Goal: Task Accomplishment & Management: Use online tool/utility

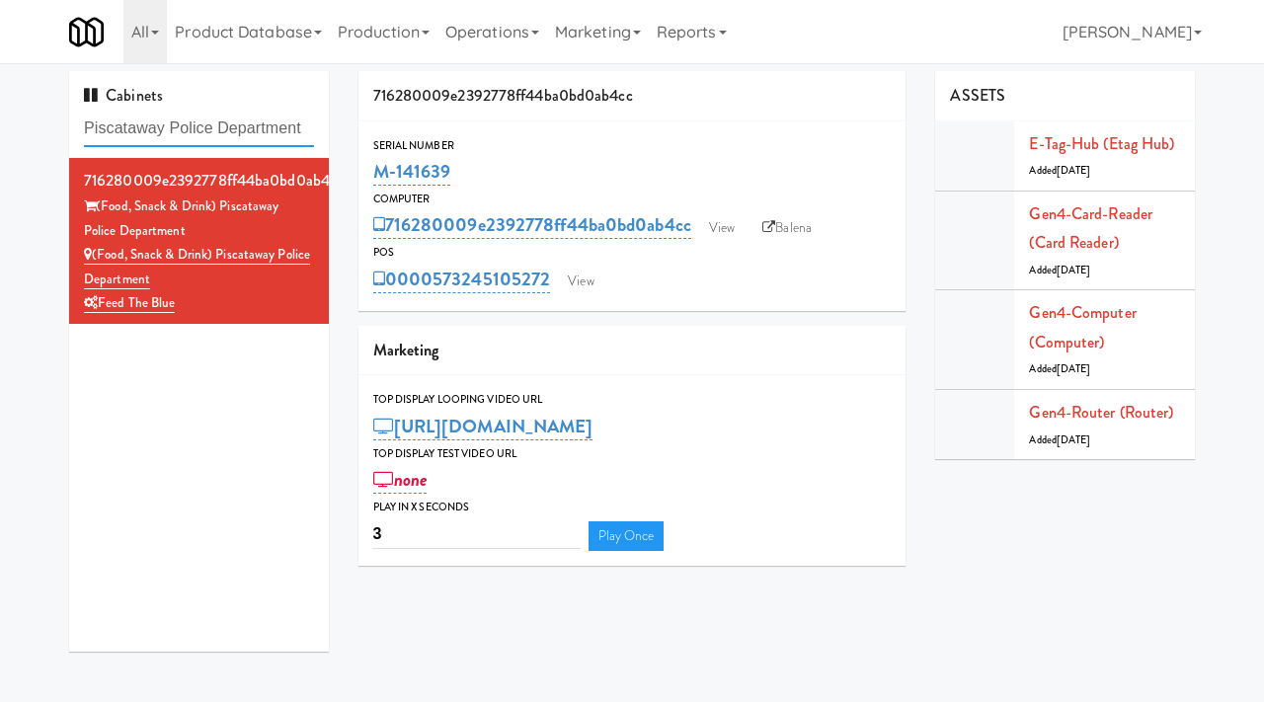
click at [203, 120] on input "Piscataway Police Department" at bounding box center [199, 129] width 230 height 37
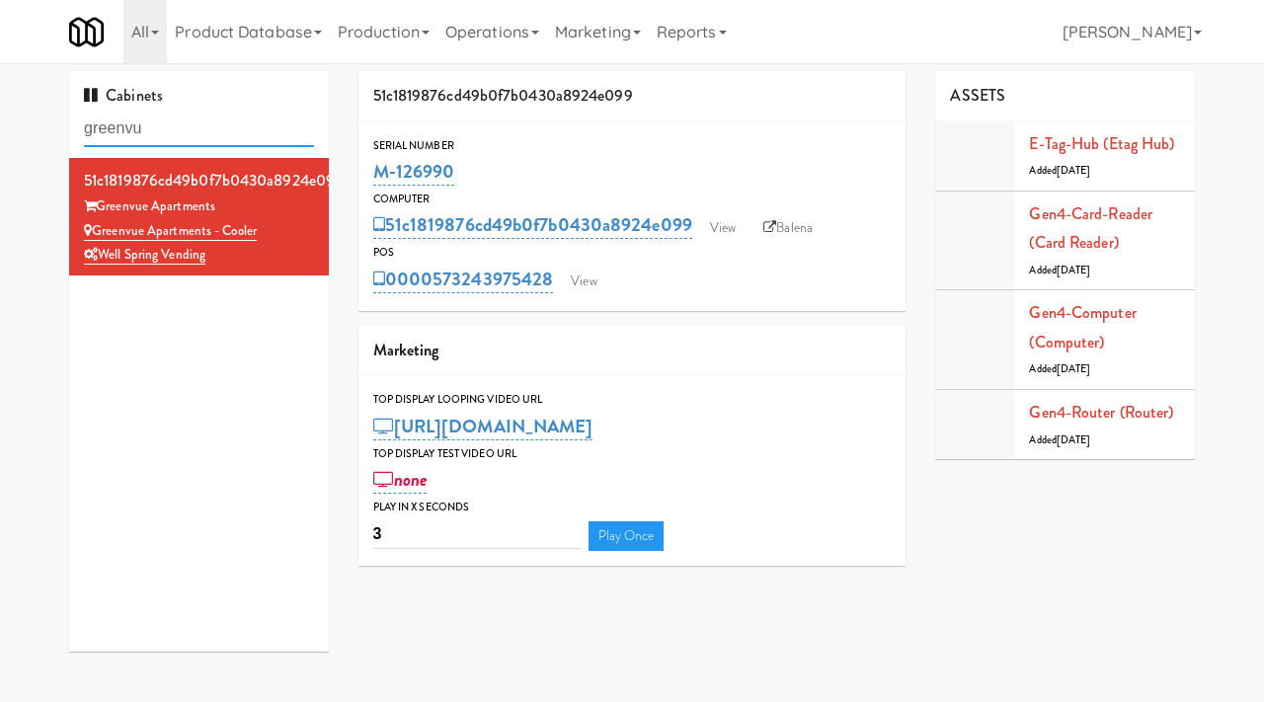
click at [138, 134] on input "greenvu" at bounding box center [199, 129] width 230 height 37
type input "ai vending"
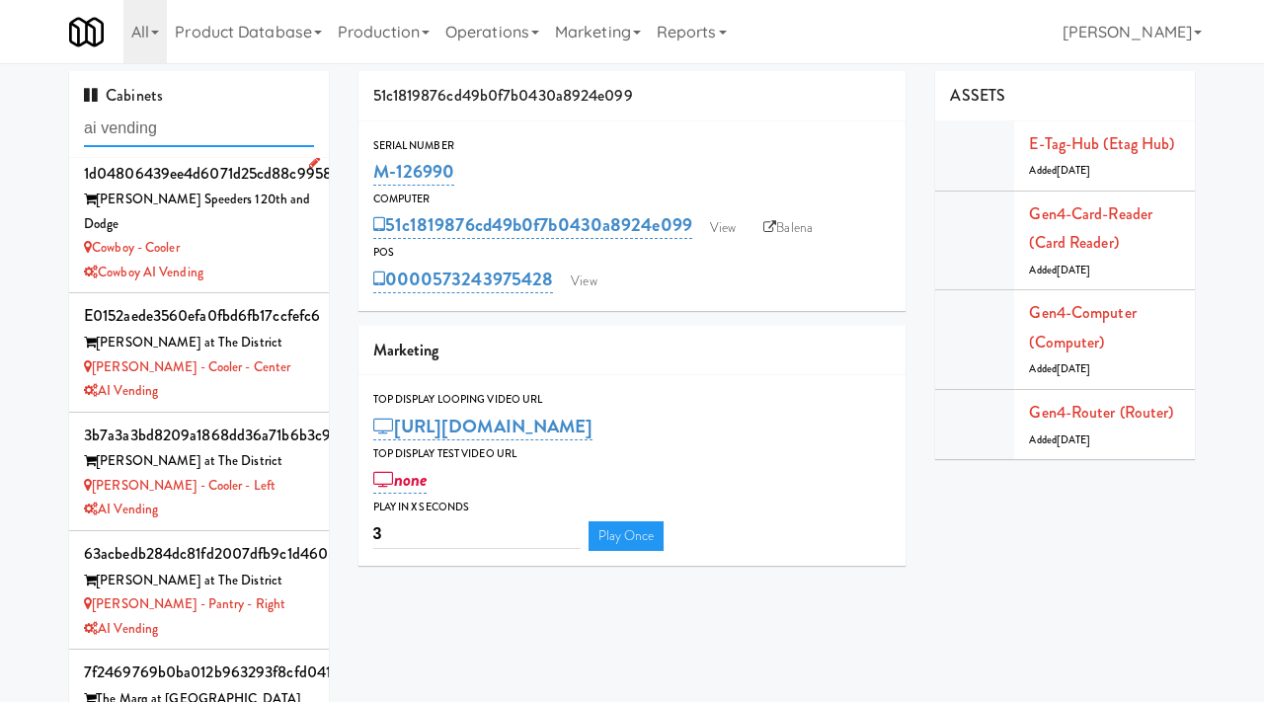
scroll to position [10, 0]
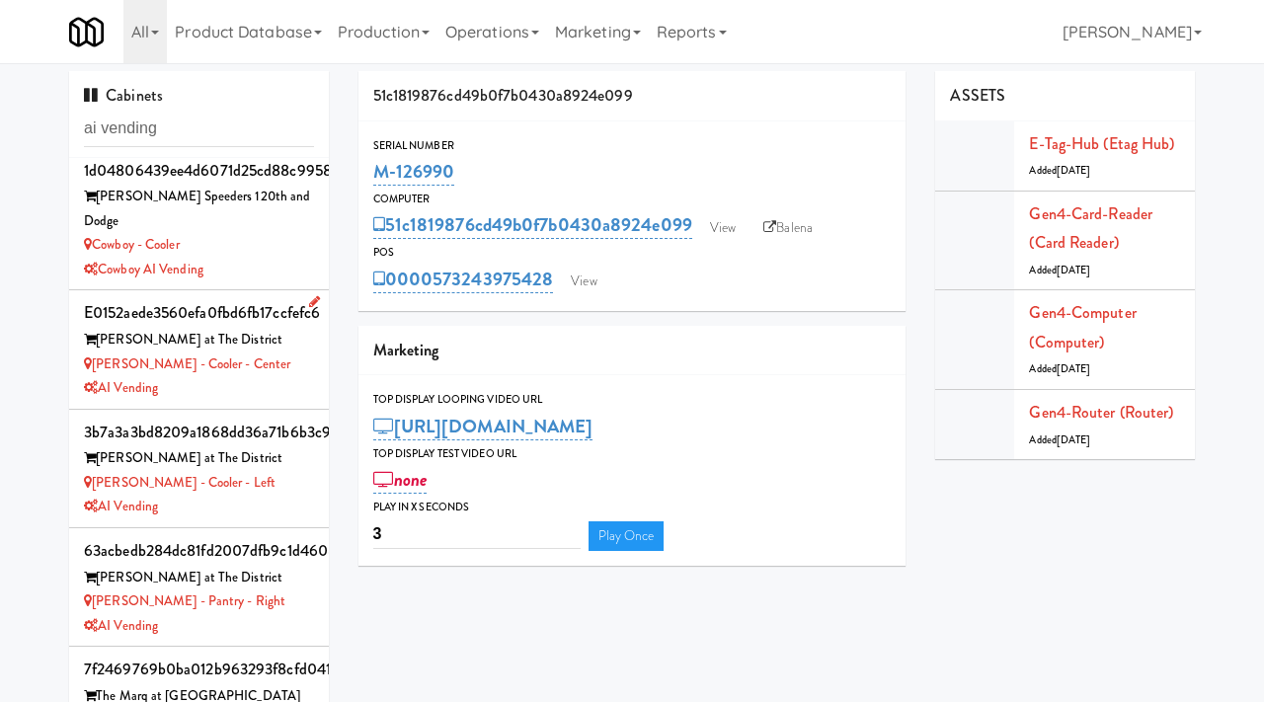
click at [283, 376] on div "AI Vending" at bounding box center [199, 388] width 230 height 25
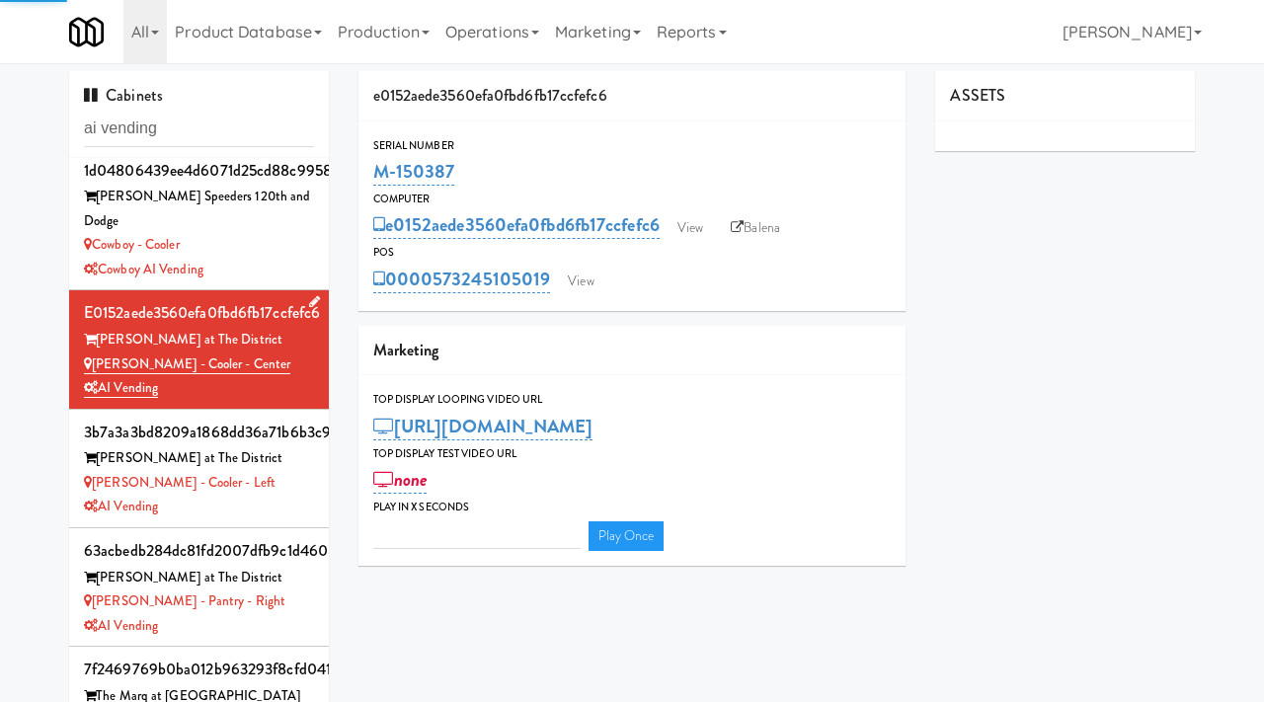
type input "3"
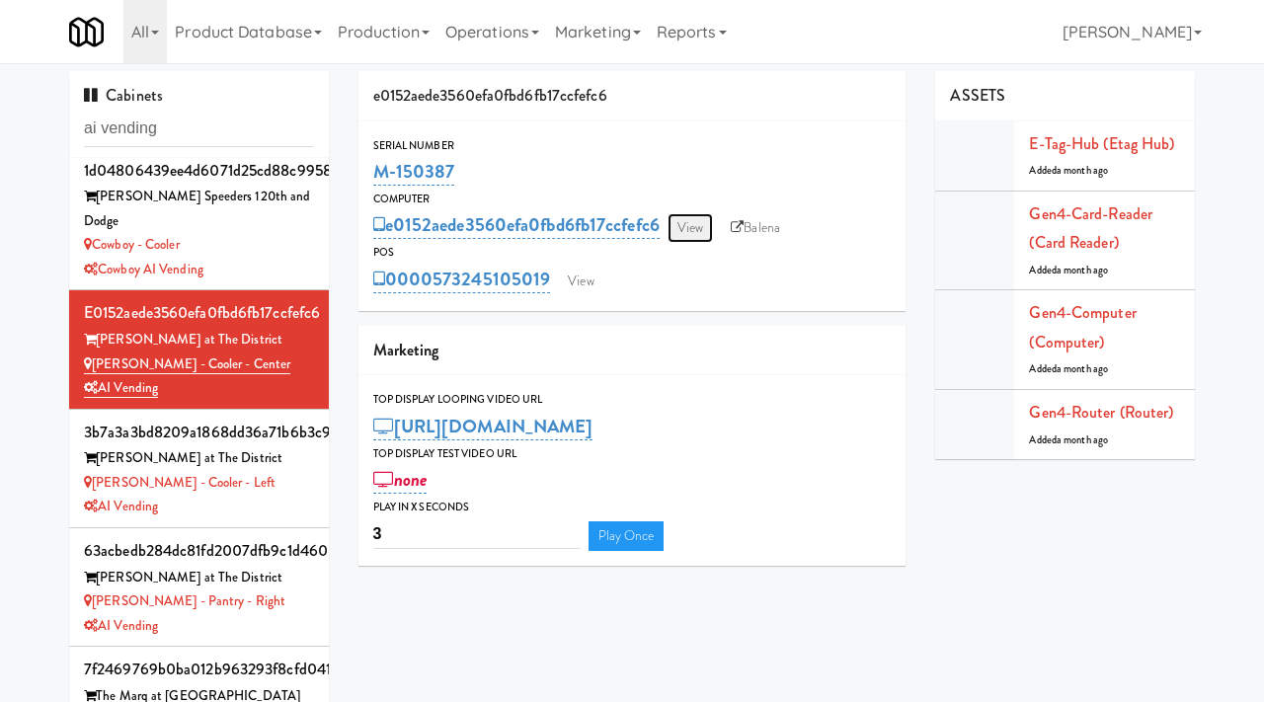
click at [705, 218] on link "View" at bounding box center [690, 228] width 45 height 30
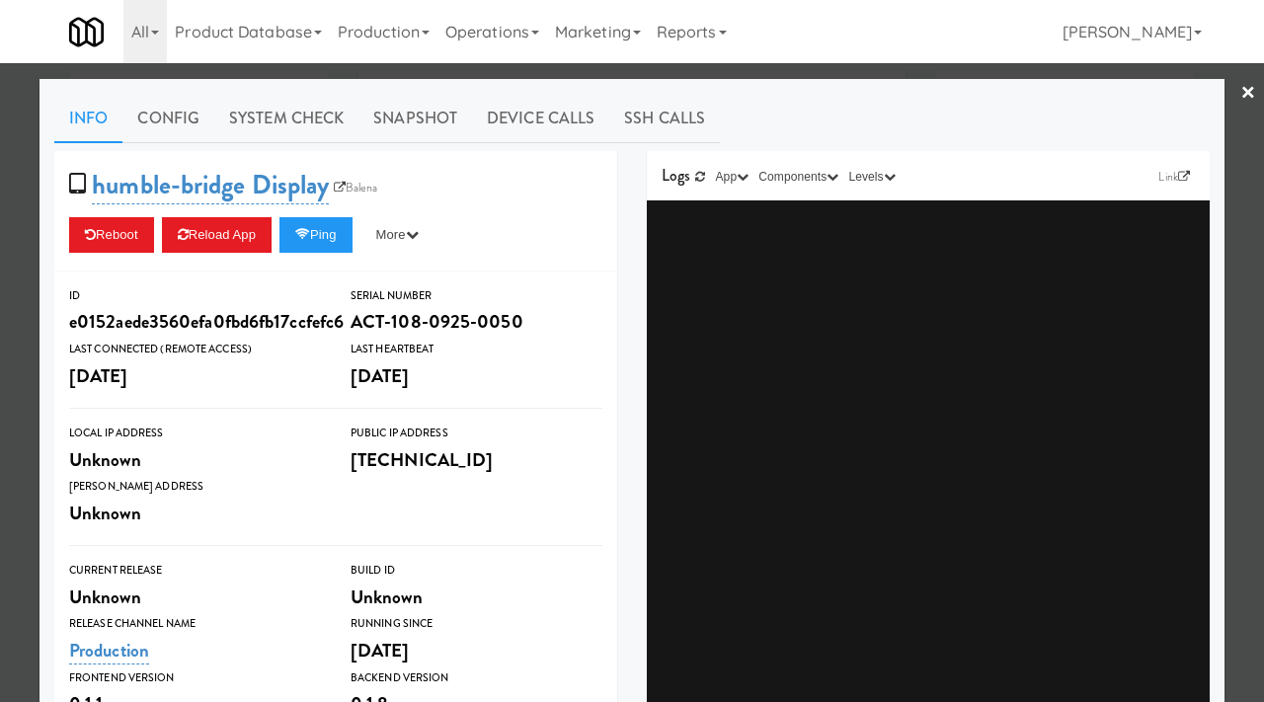
click at [0, 208] on div at bounding box center [632, 351] width 1264 height 702
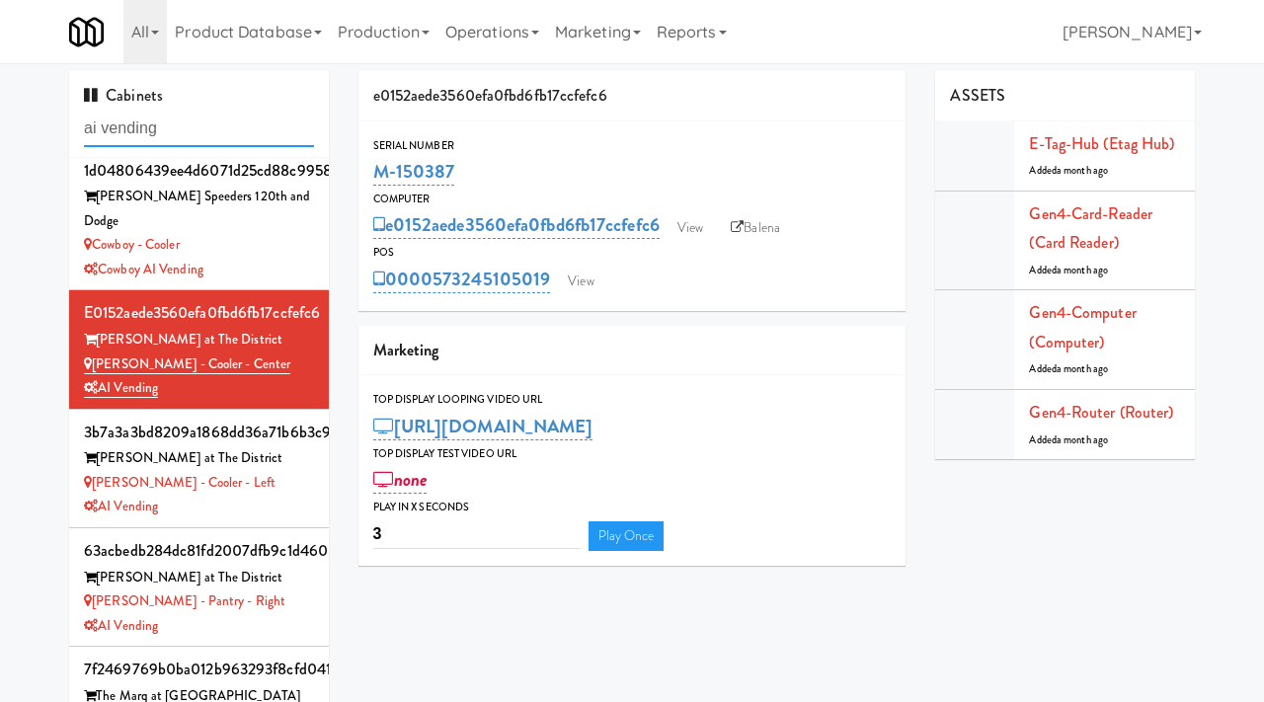
click at [193, 130] on input "ai vending" at bounding box center [199, 129] width 230 height 37
type input "overland"
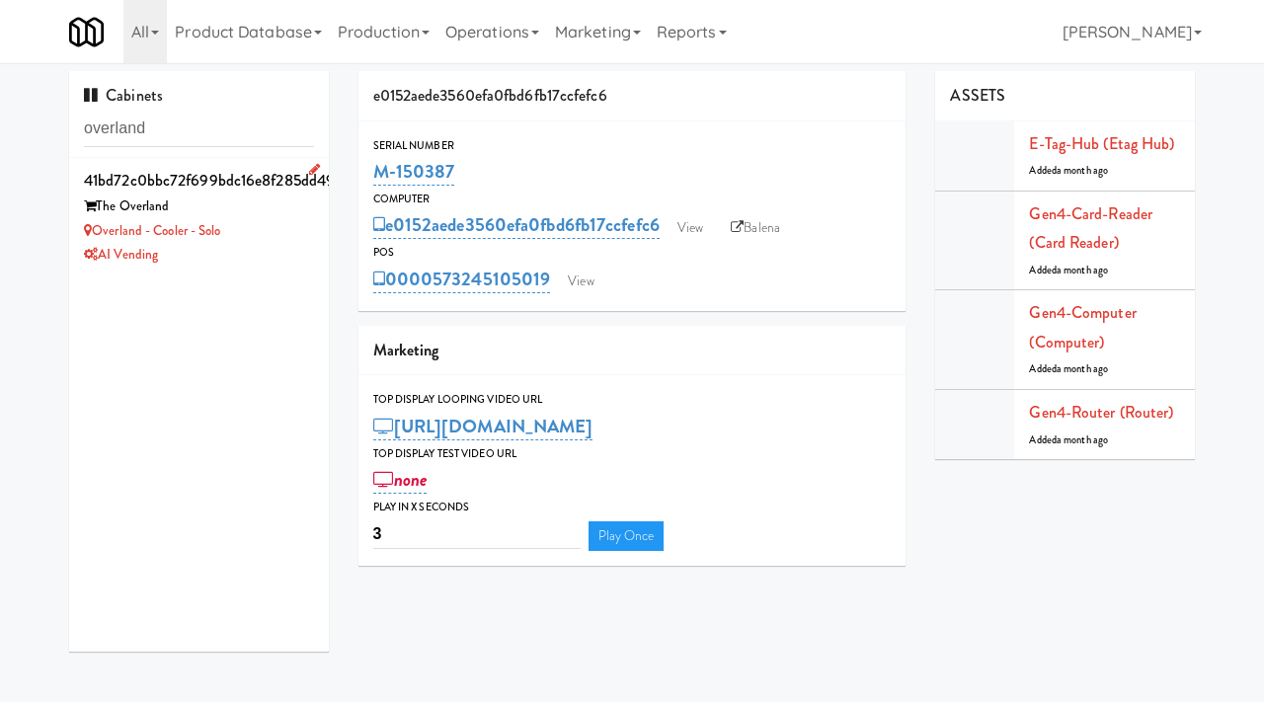
click at [287, 235] on div "Overland - Cooler - Solo" at bounding box center [199, 231] width 230 height 25
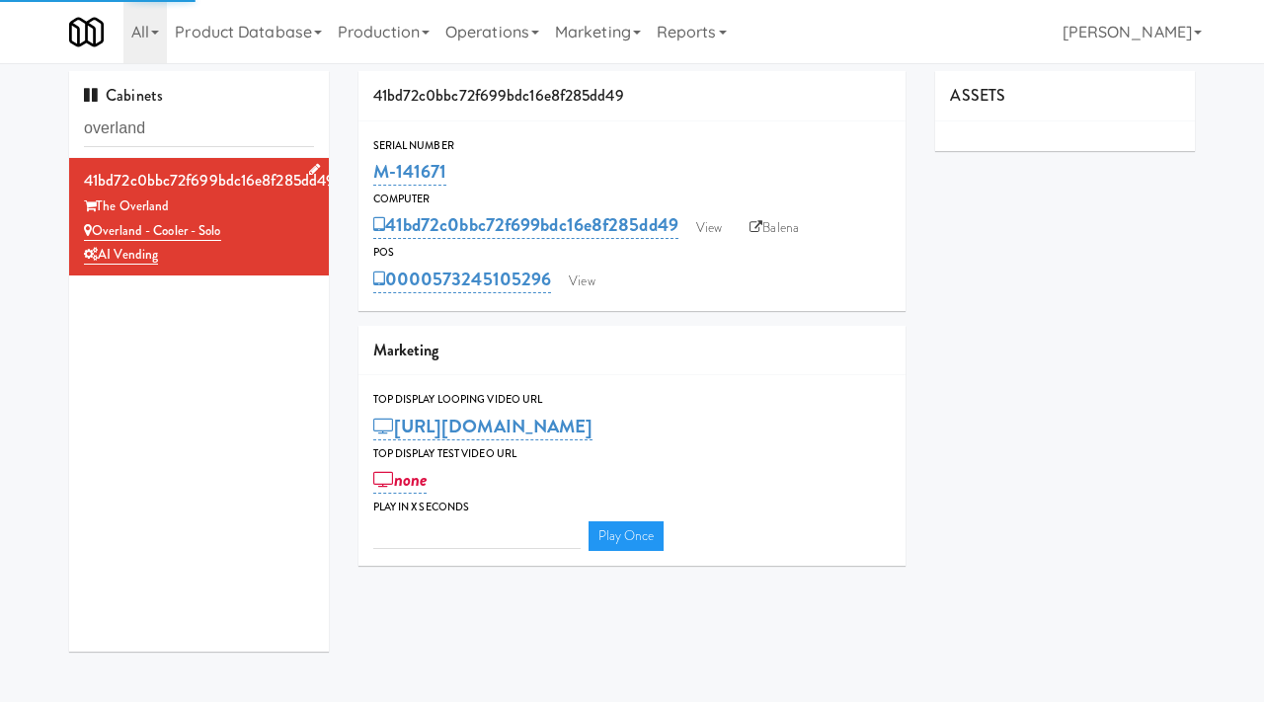
type input "3"
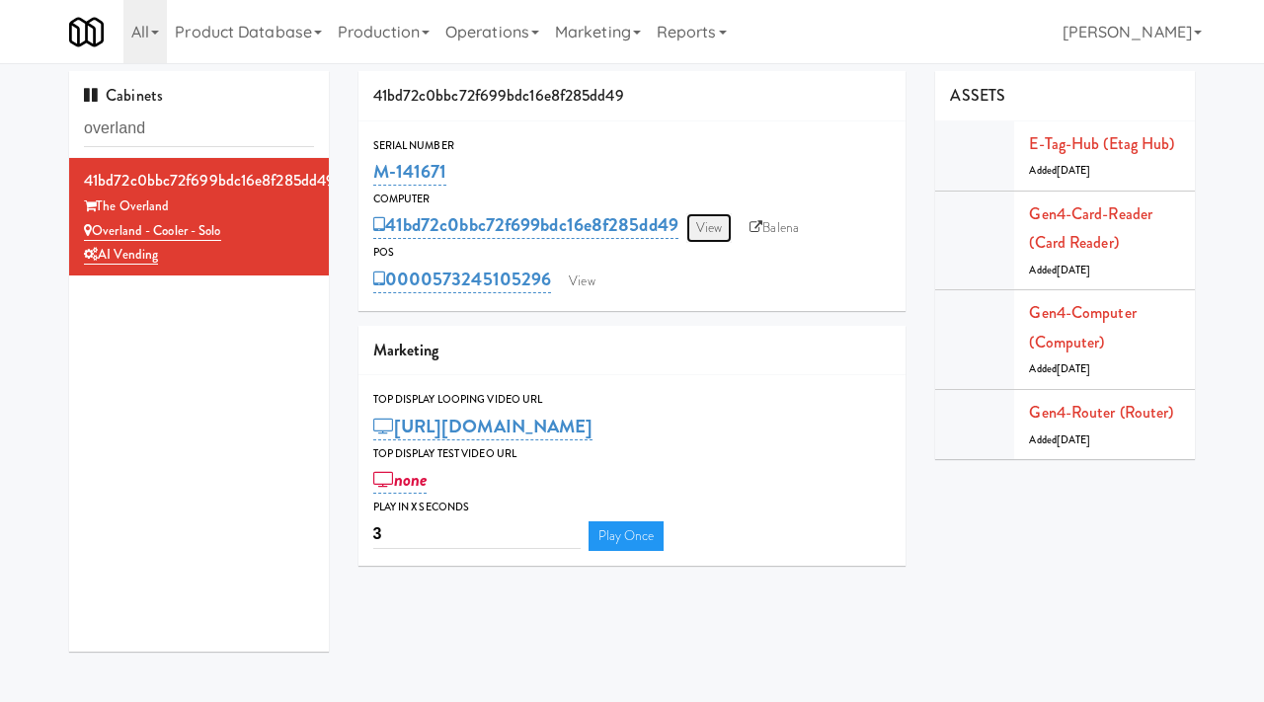
click at [701, 218] on link "View" at bounding box center [708, 228] width 45 height 30
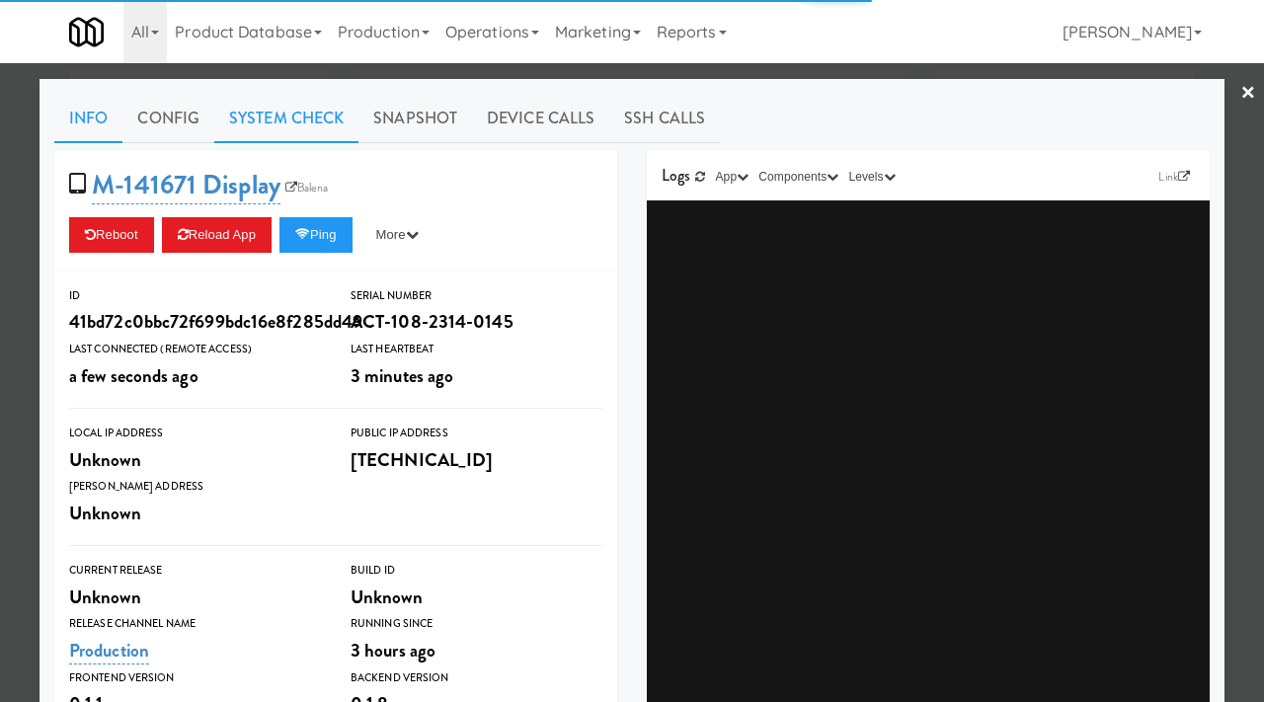
click at [262, 121] on link "System Check" at bounding box center [286, 118] width 144 height 49
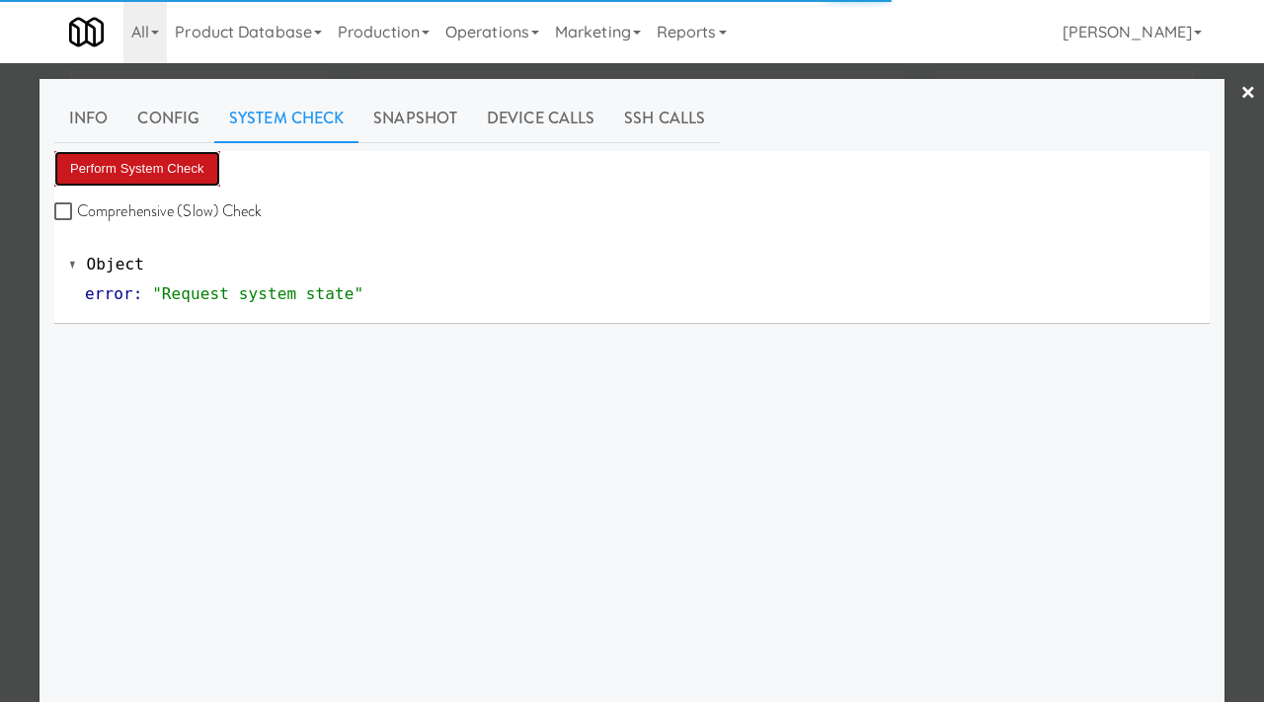
click at [150, 177] on button "Perform System Check" at bounding box center [137, 169] width 166 height 36
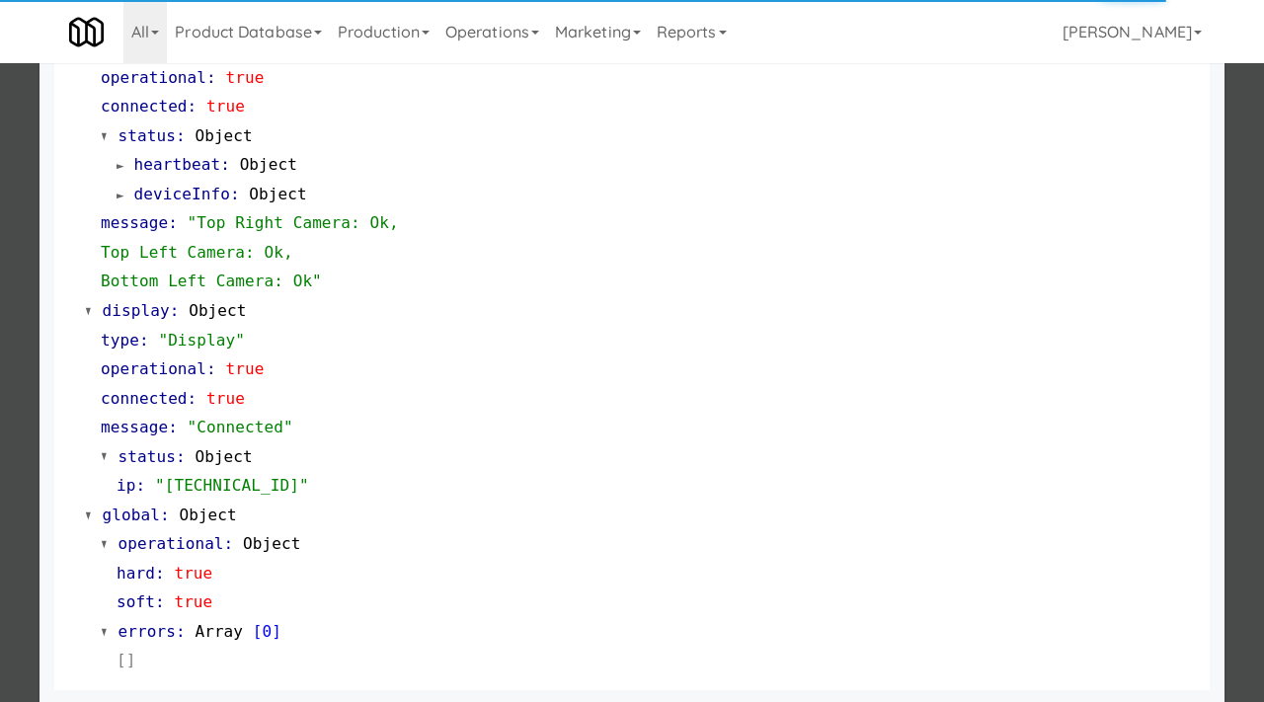
scroll to position [832, 0]
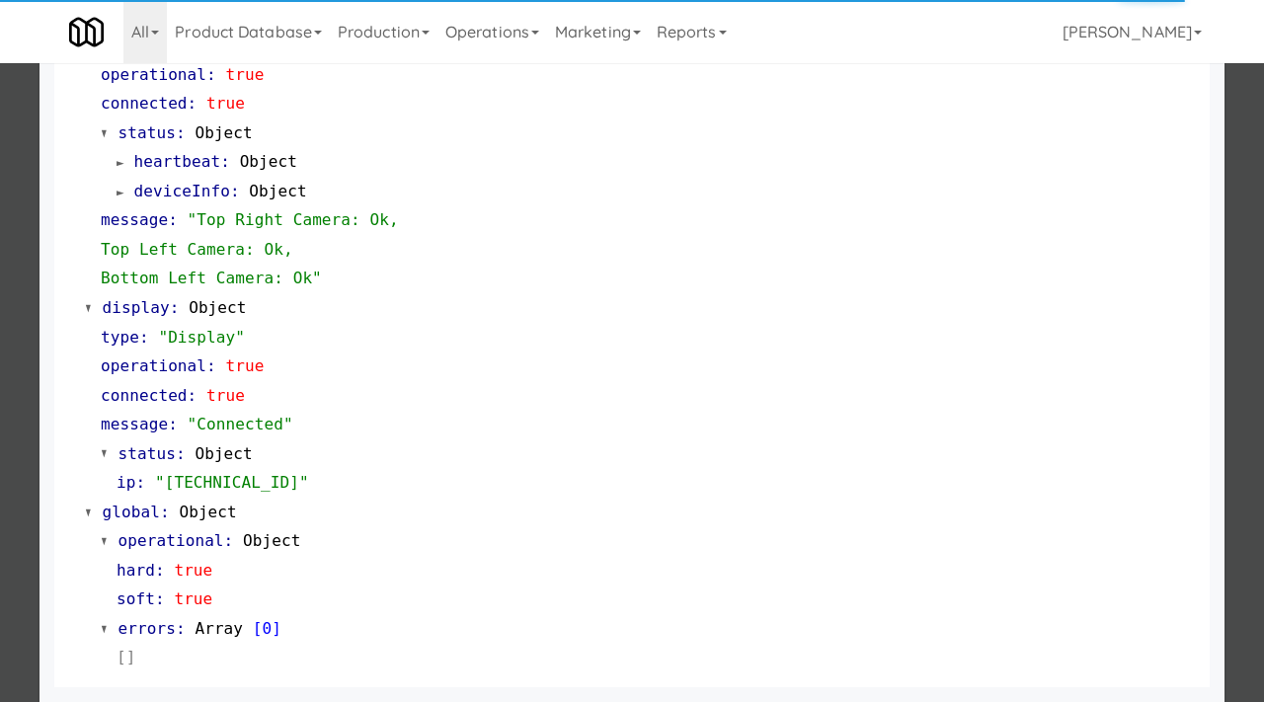
click at [13, 256] on div at bounding box center [632, 351] width 1264 height 702
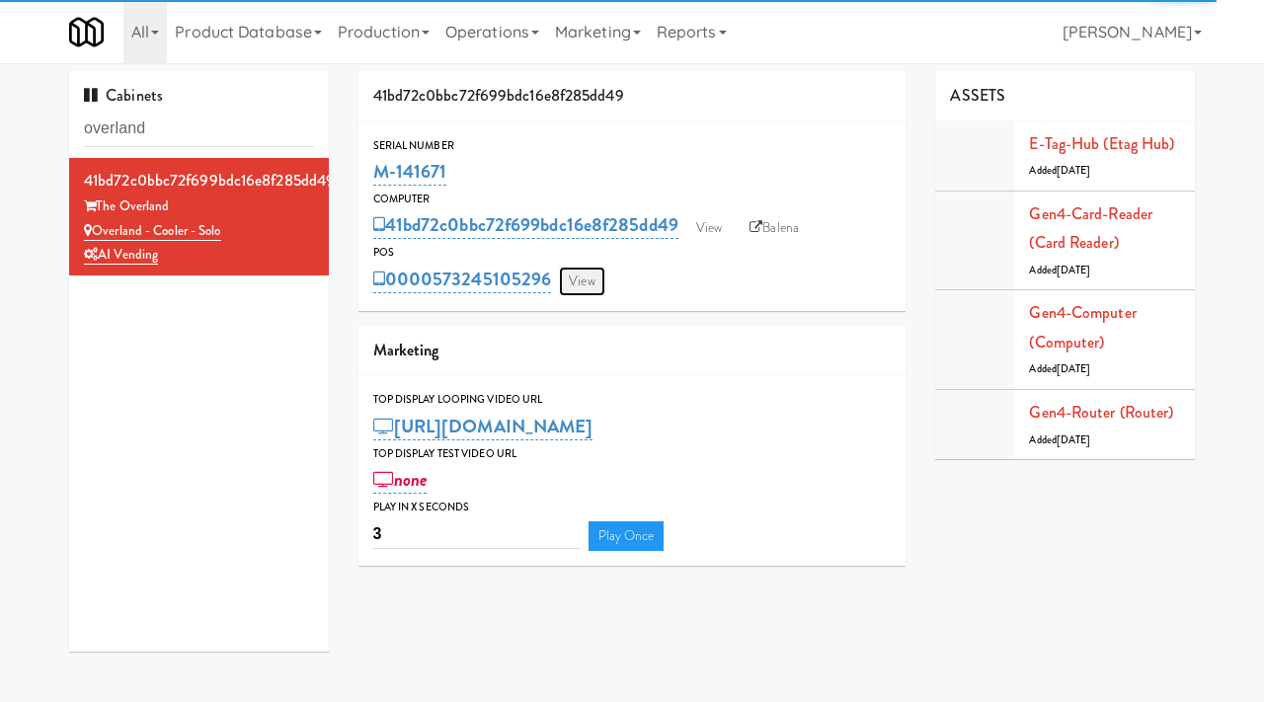
click at [576, 281] on link "View" at bounding box center [581, 282] width 45 height 30
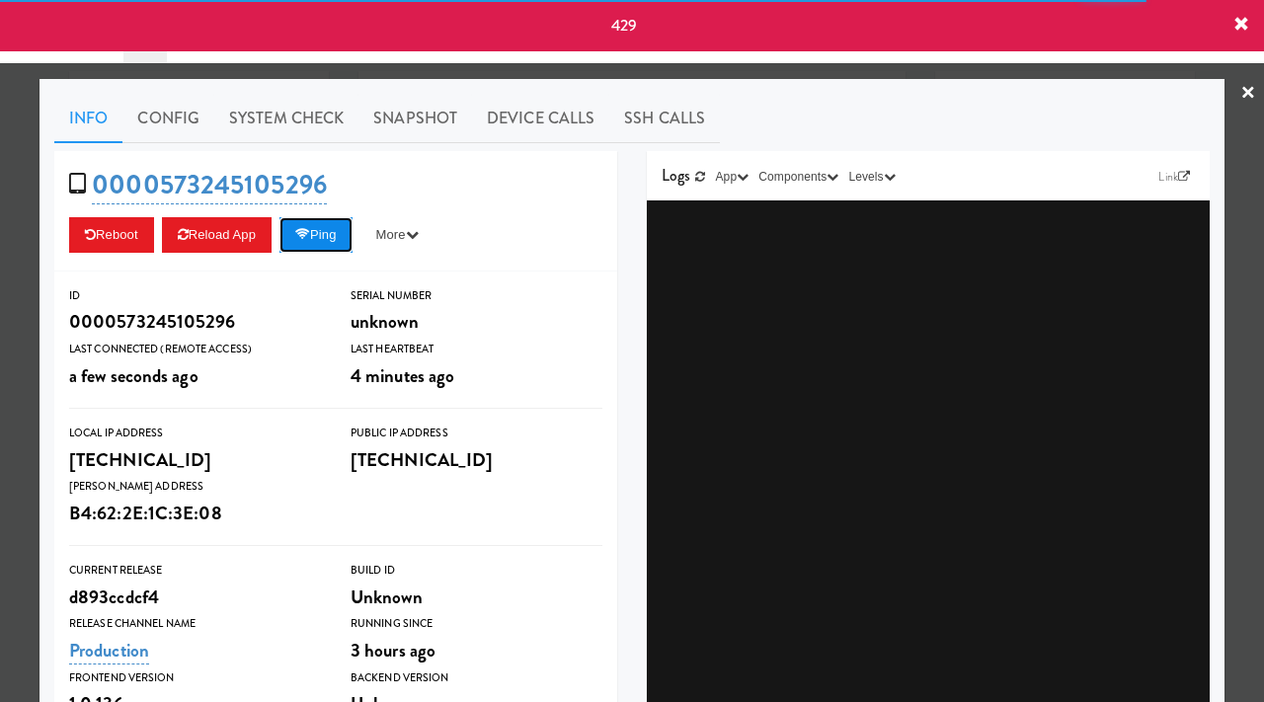
click at [328, 236] on button "Ping" at bounding box center [316, 235] width 73 height 36
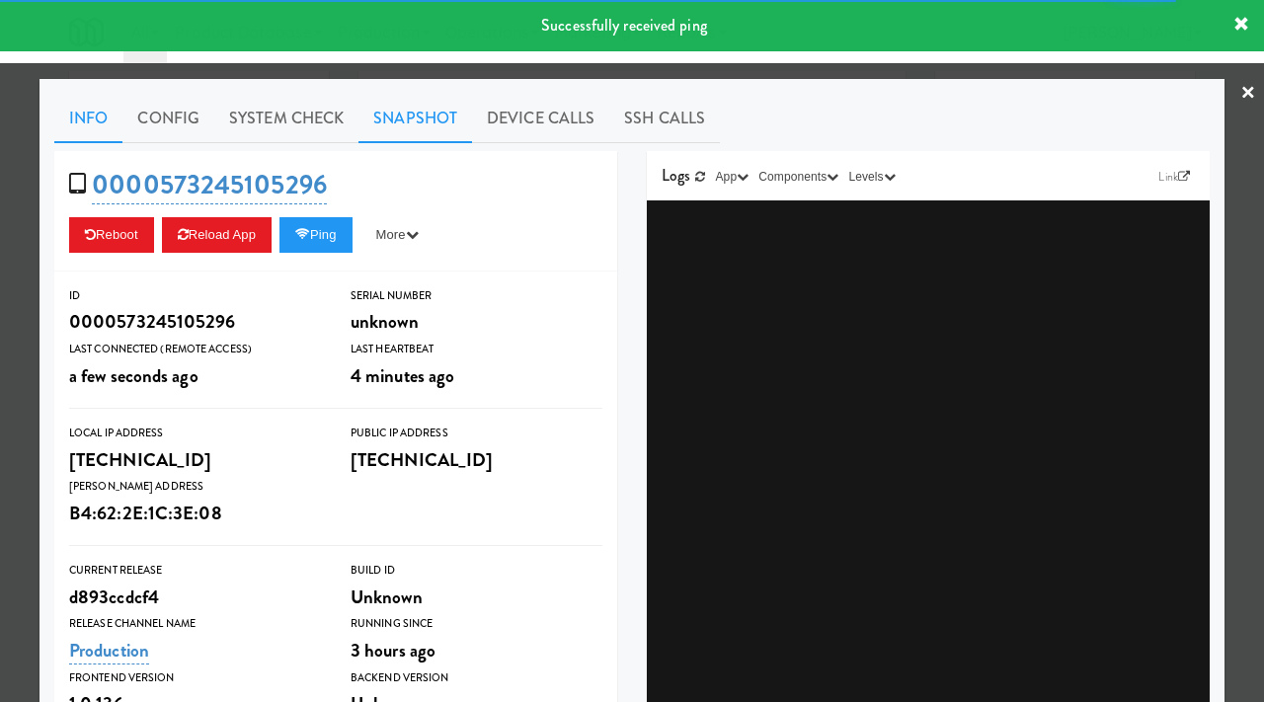
click at [425, 109] on link "Snapshot" at bounding box center [416, 118] width 114 height 49
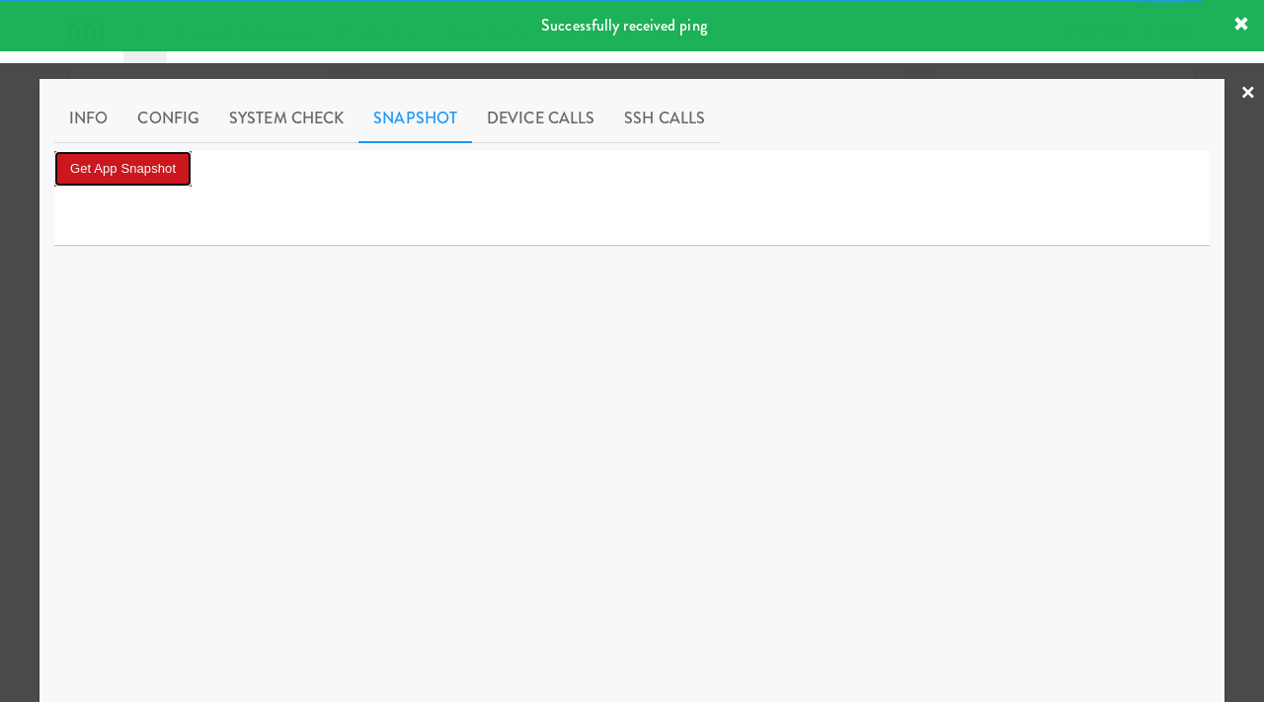
click at [168, 164] on button "Get App Snapshot" at bounding box center [122, 169] width 137 height 36
